Goal: Find specific page/section: Find specific page/section

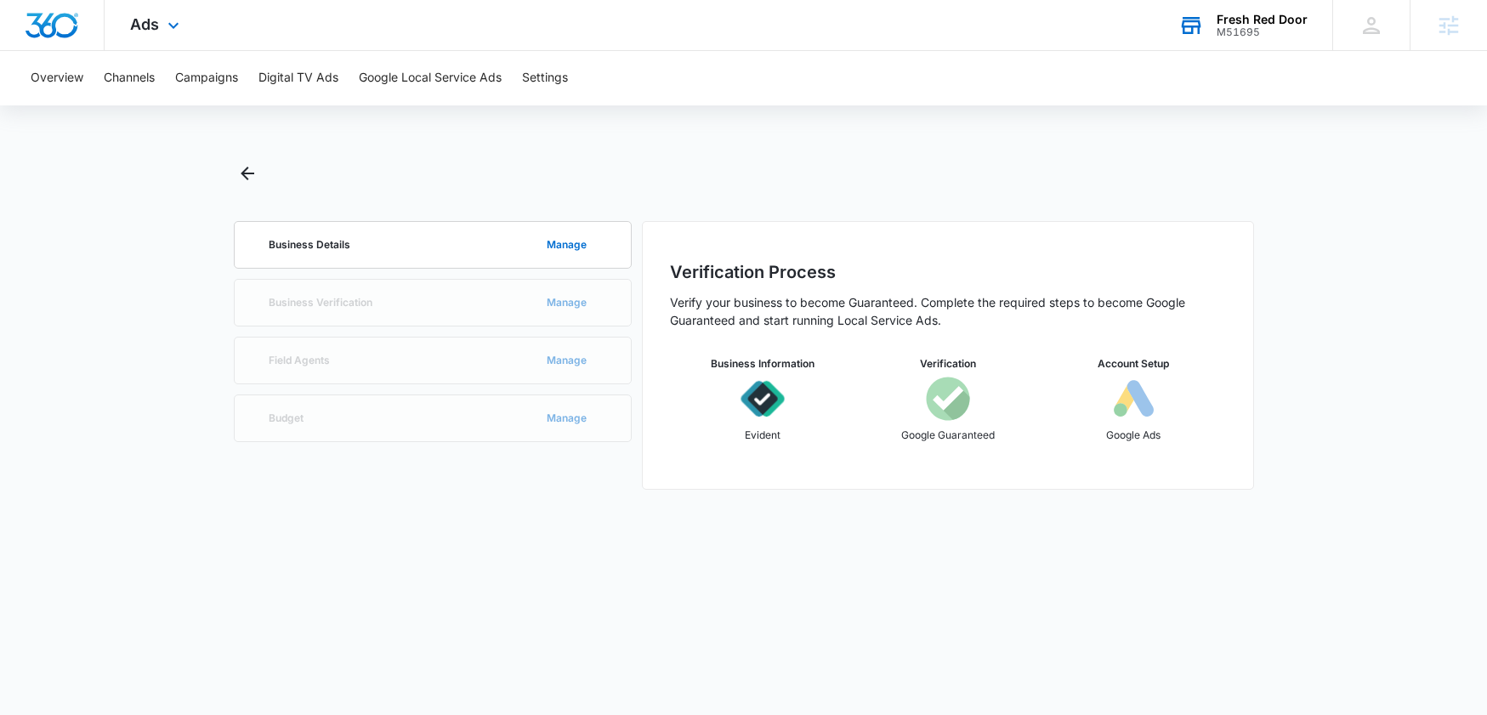
click at [1225, 23] on div "Fresh Red Door" at bounding box center [1262, 20] width 91 height 14
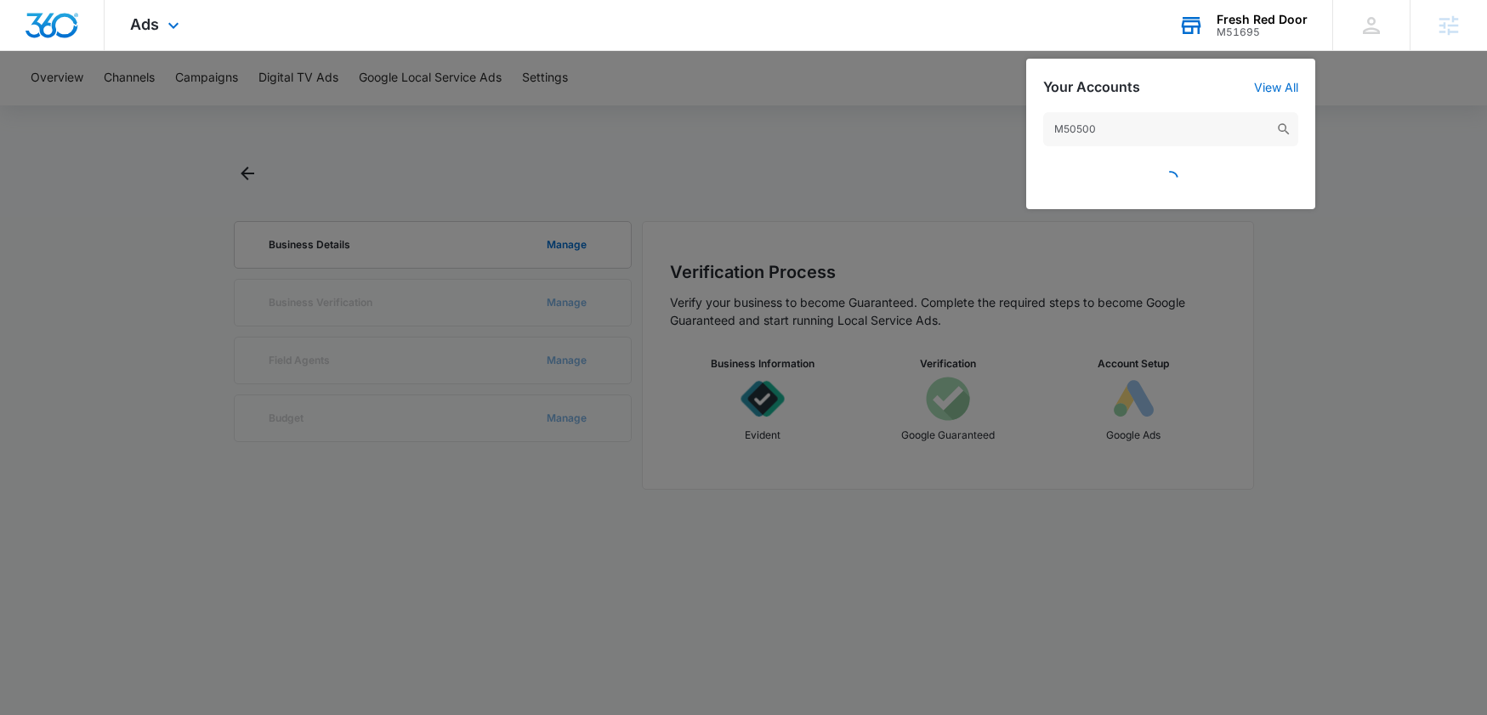
click at [1158, 136] on input "M50500" at bounding box center [1171, 129] width 255 height 34
type input "M50500"
click at [1092, 125] on input "M50500" at bounding box center [1171, 129] width 255 height 34
click at [1284, 127] on img at bounding box center [1284, 129] width 15 height 15
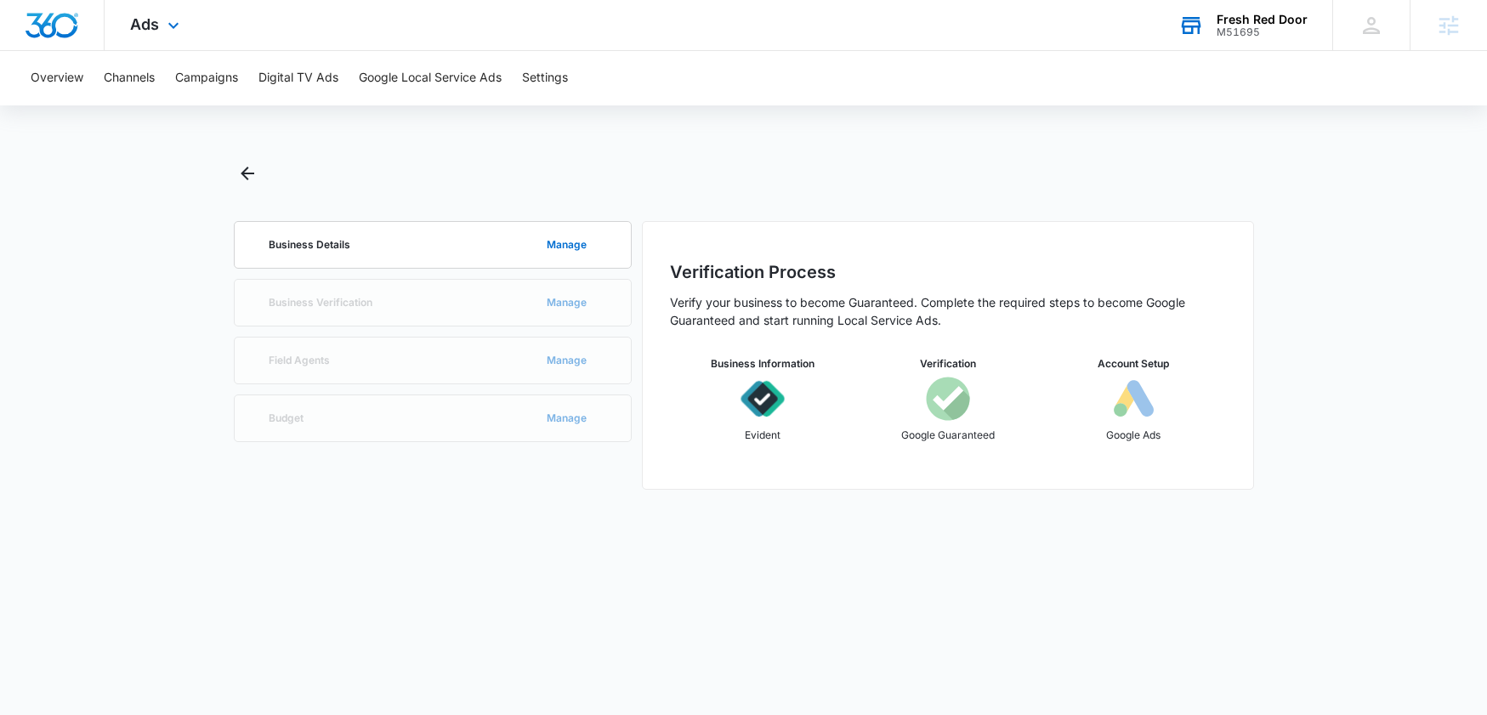
click at [1236, 24] on div "Fresh Red Door" at bounding box center [1262, 20] width 91 height 14
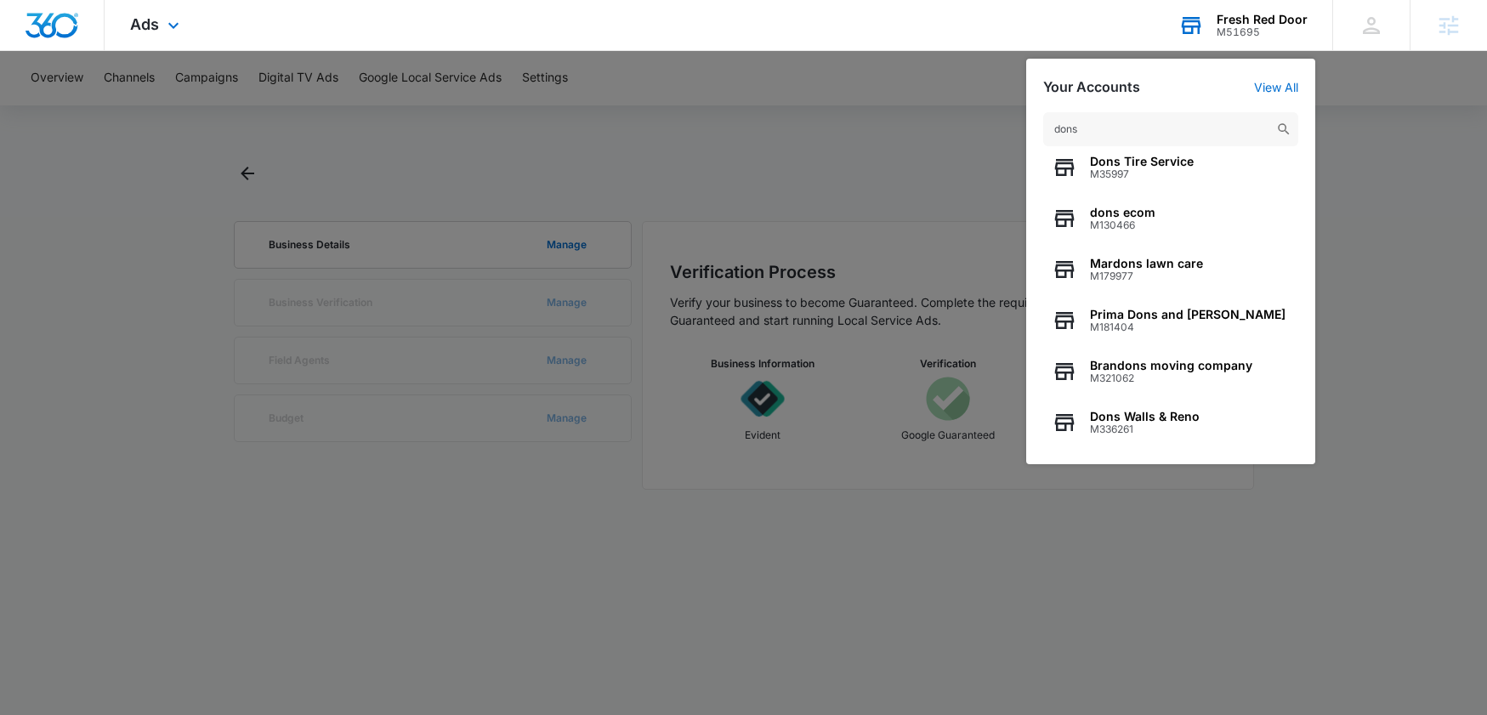
scroll to position [218, 0]
drag, startPoint x: 1107, startPoint y: 130, endPoint x: 968, endPoint y: 120, distance: 139.9
click at [968, 51] on nav "Ads Apps Reputation Websites Forms CRM Email Social Payments POS Content Ads In…" at bounding box center [743, 25] width 1487 height 51
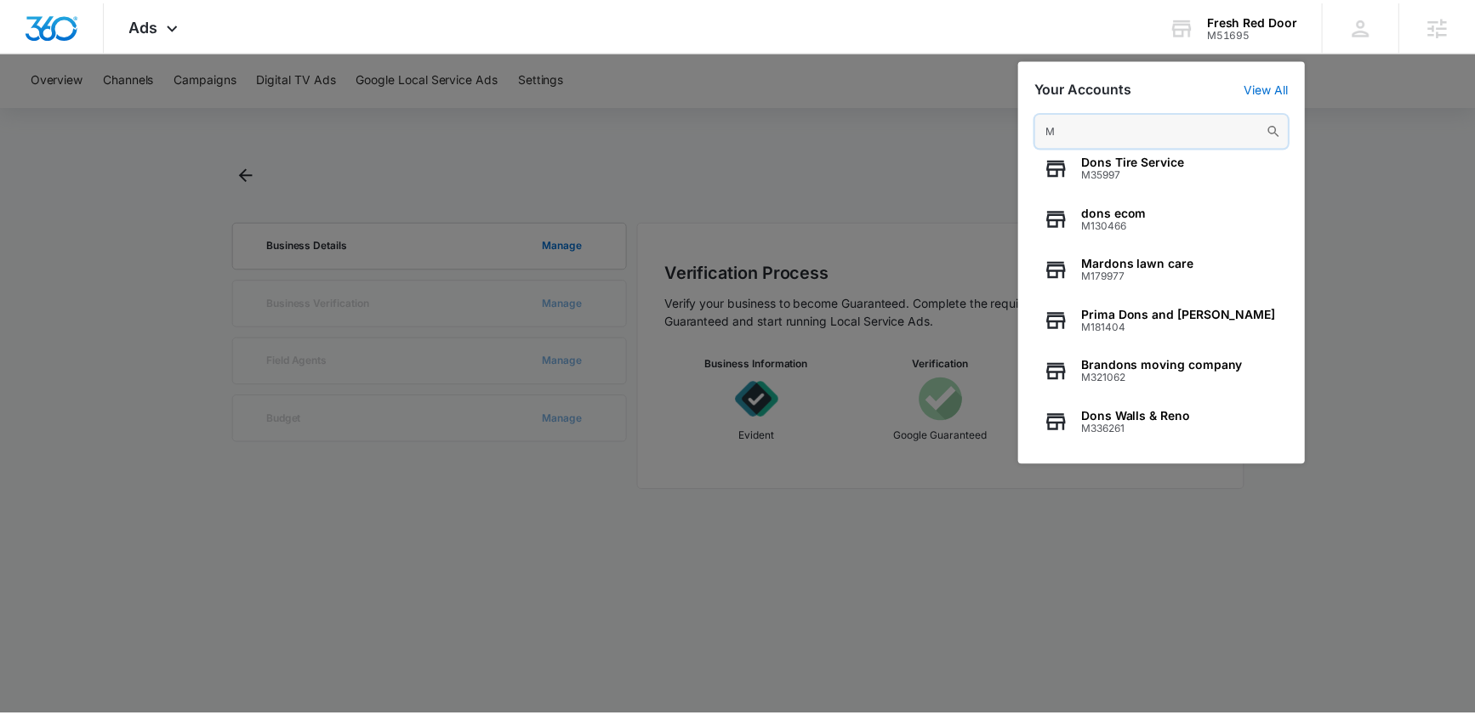
scroll to position [0, 0]
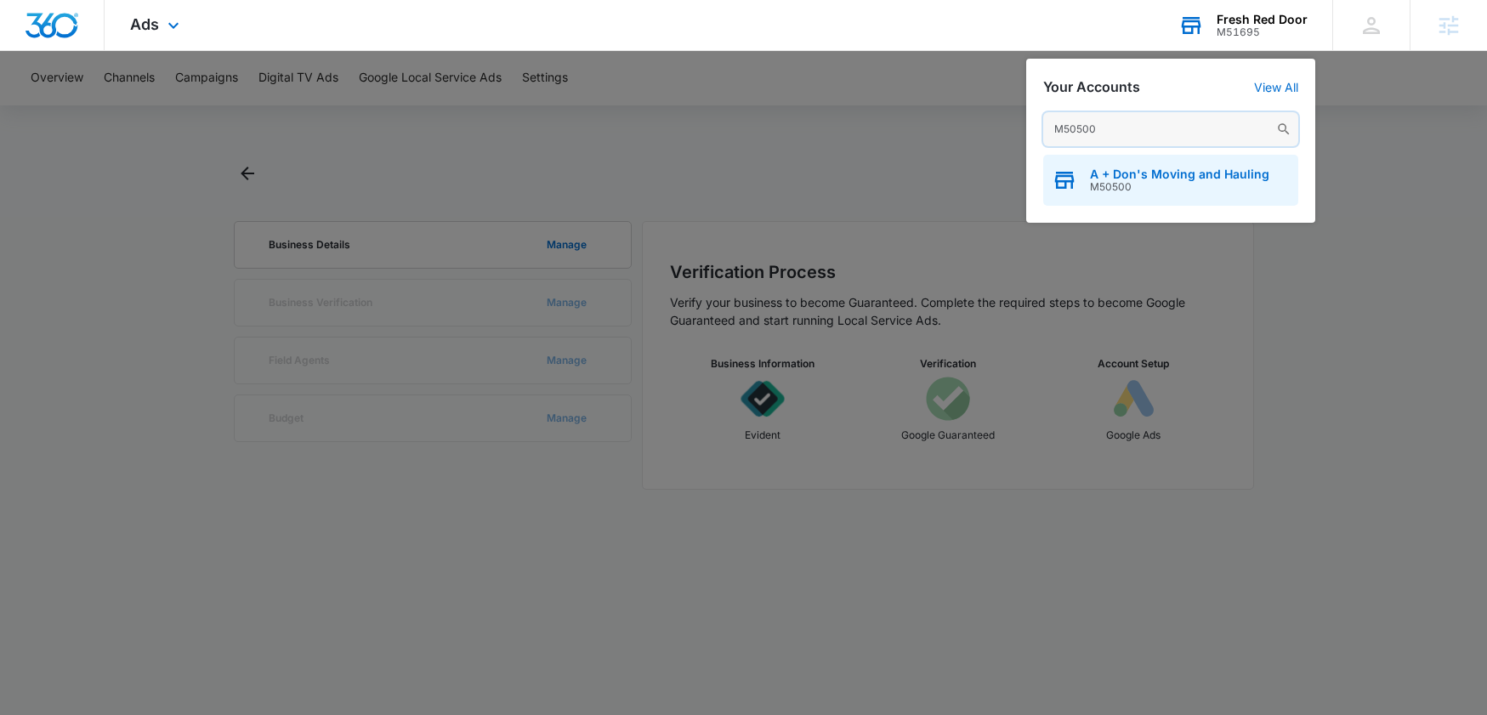
type input "M50500"
click at [1173, 179] on span "A + Don's Moving and Hauling" at bounding box center [1179, 175] width 179 height 14
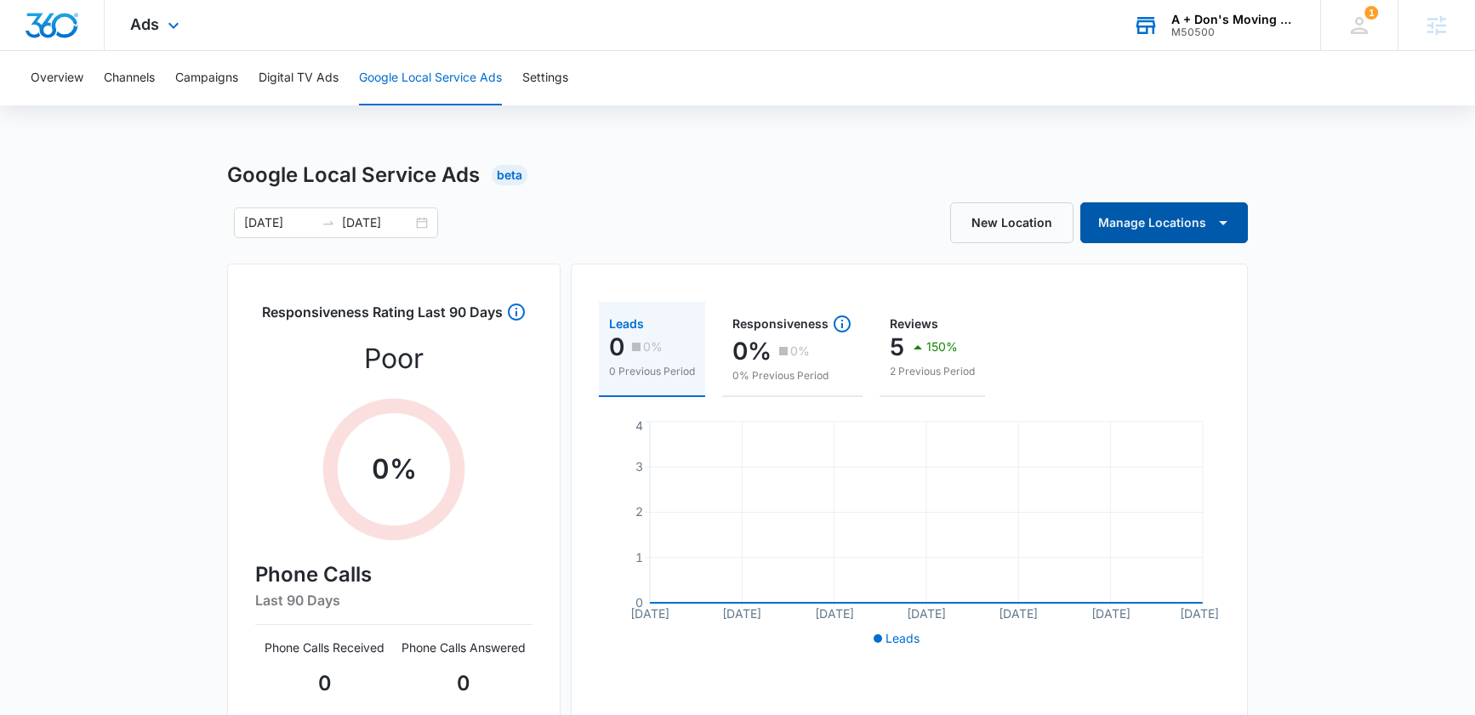
click at [1151, 223] on button "Manage Locations" at bounding box center [1164, 222] width 168 height 41
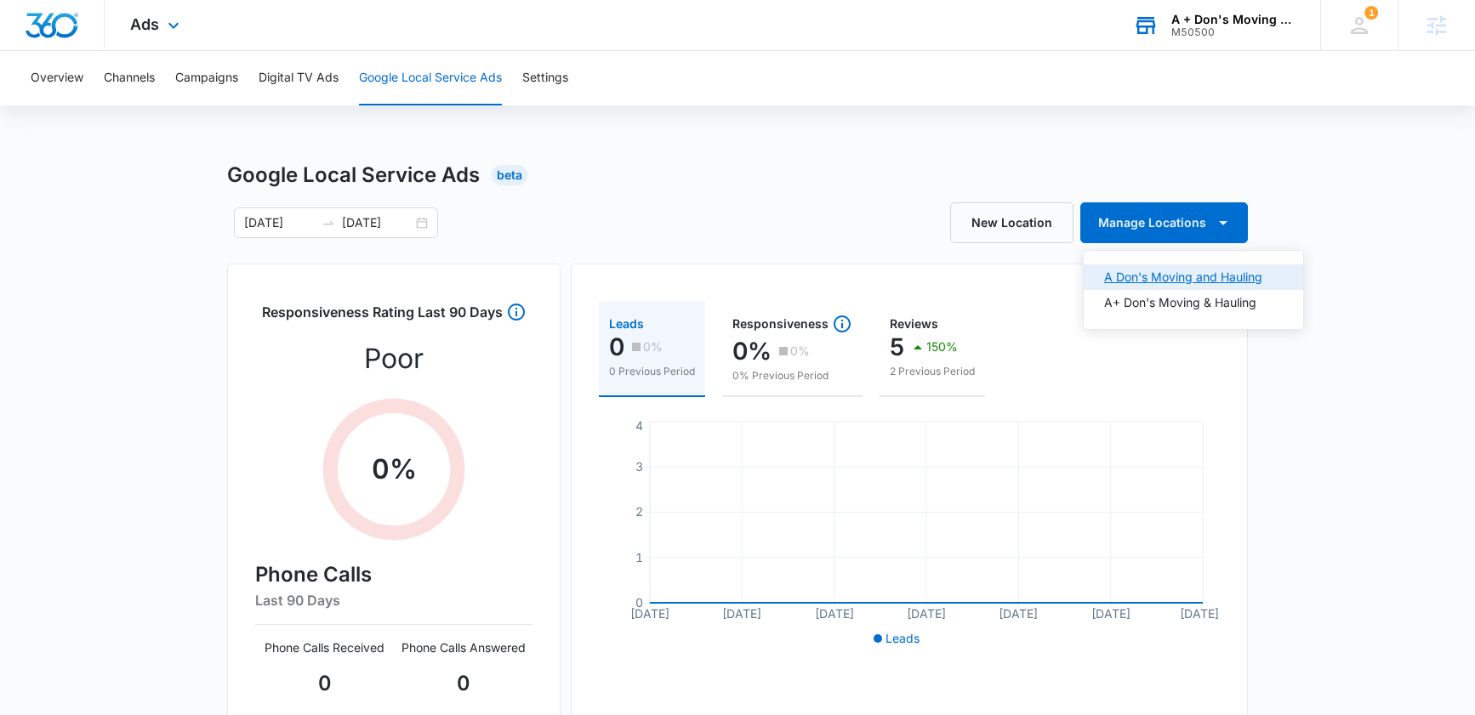
click at [1133, 271] on div "A Don's Moving and Hauling" at bounding box center [1183, 277] width 158 height 12
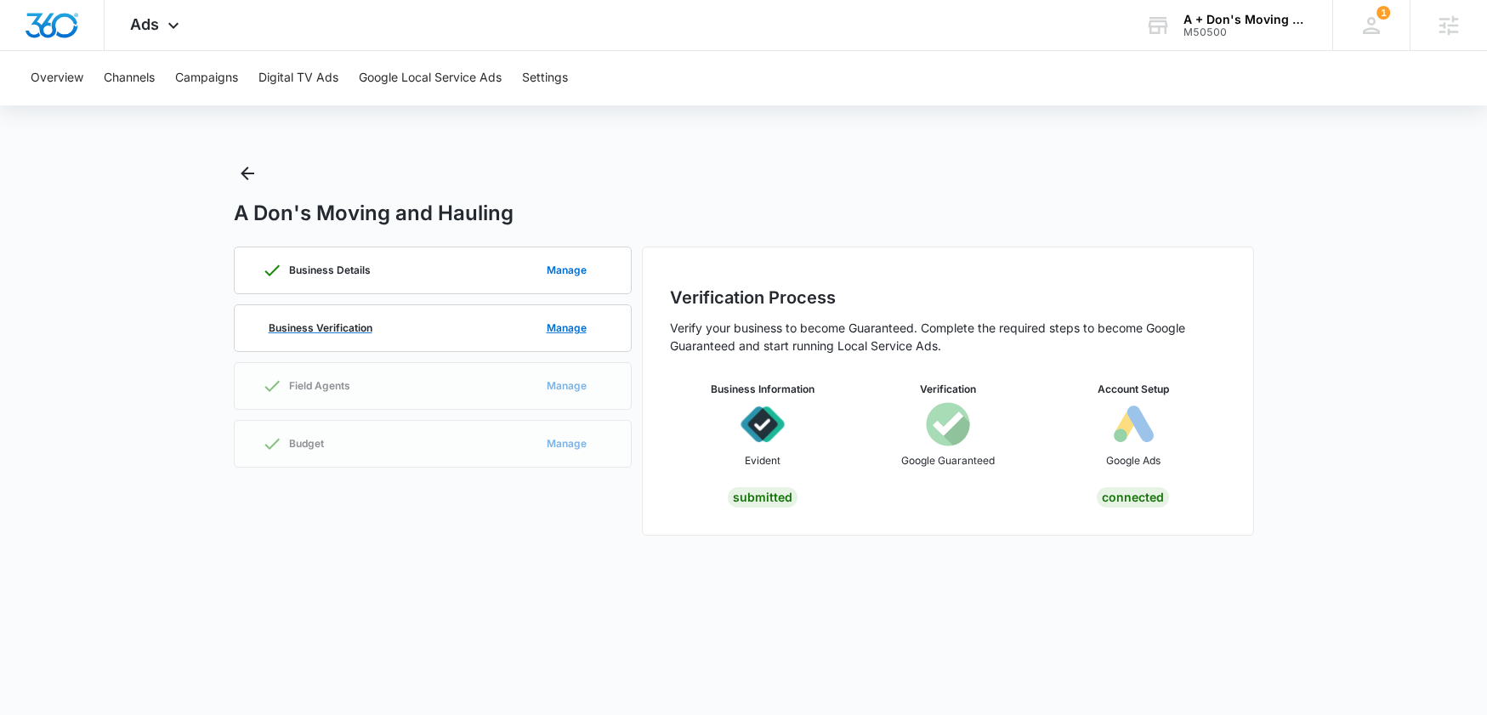
click at [350, 333] on p "Business Verification" at bounding box center [321, 328] width 104 height 10
